Goal: Find specific page/section: Find specific page/section

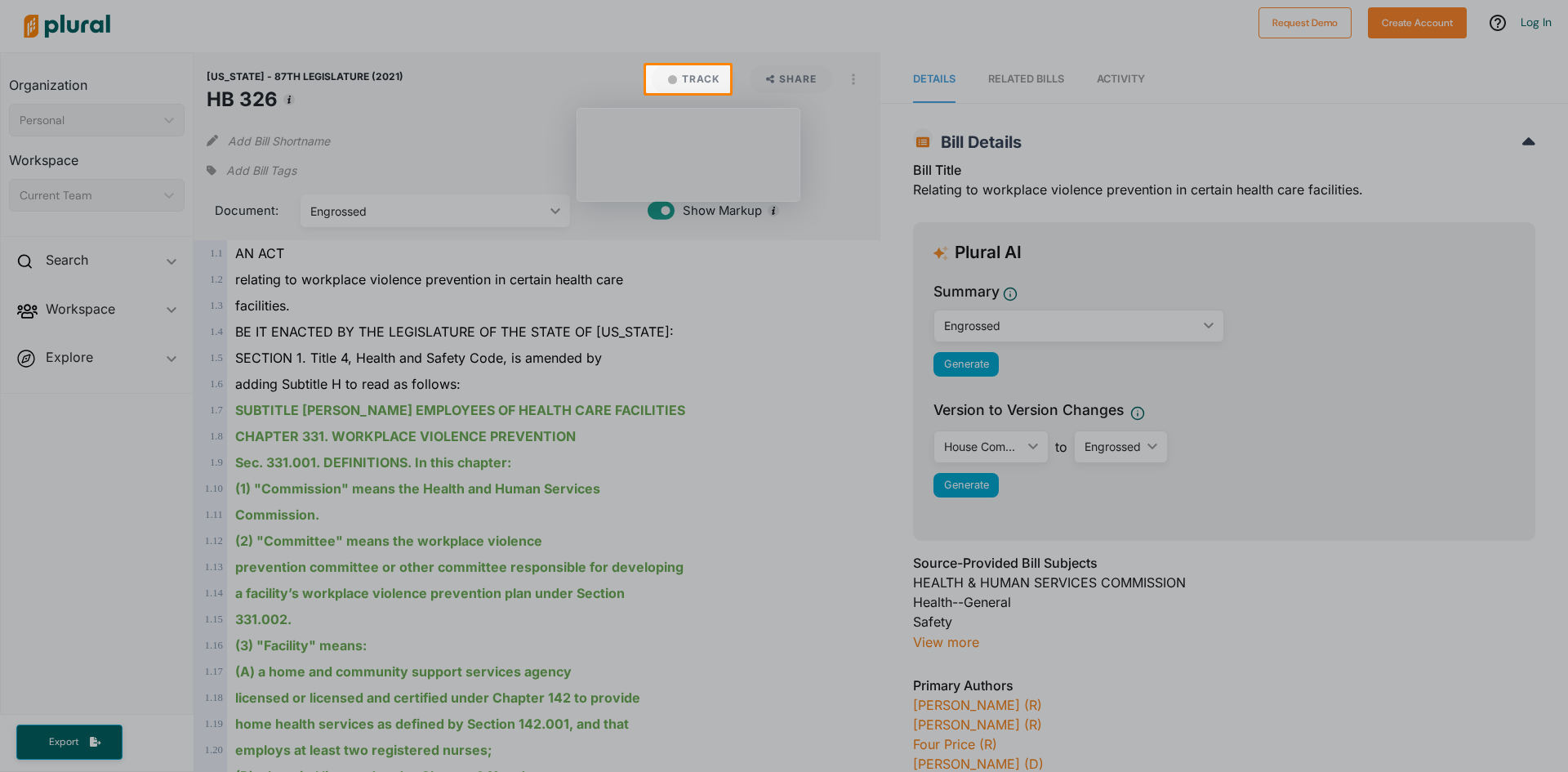
click at [505, 47] on div at bounding box center [784, 32] width 1568 height 65
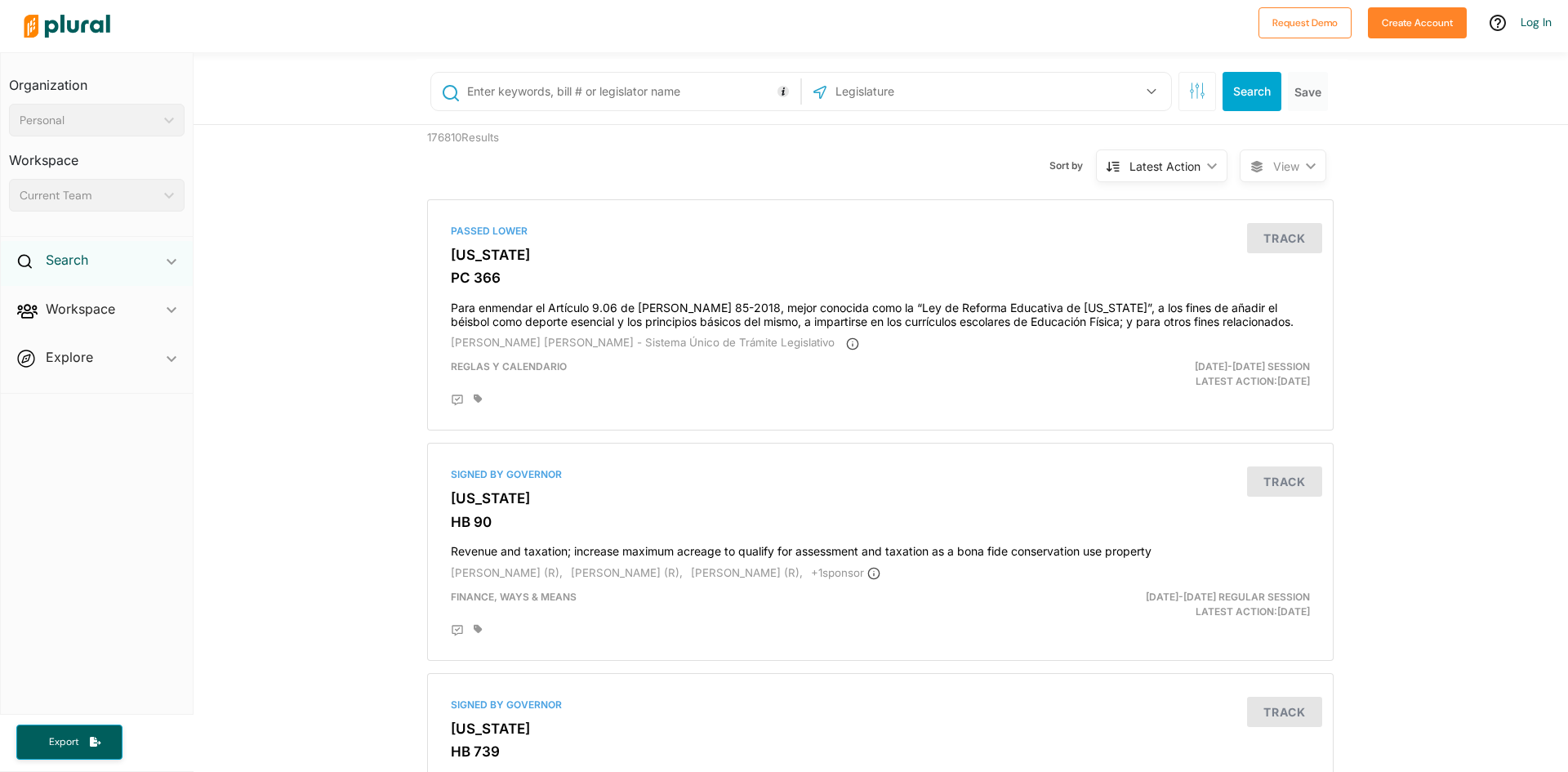
click at [80, 267] on h2 "Search" at bounding box center [67, 260] width 42 height 18
click at [57, 299] on h4 "Bills" at bounding box center [101, 298] width 151 height 15
